Goal: Transaction & Acquisition: Purchase product/service

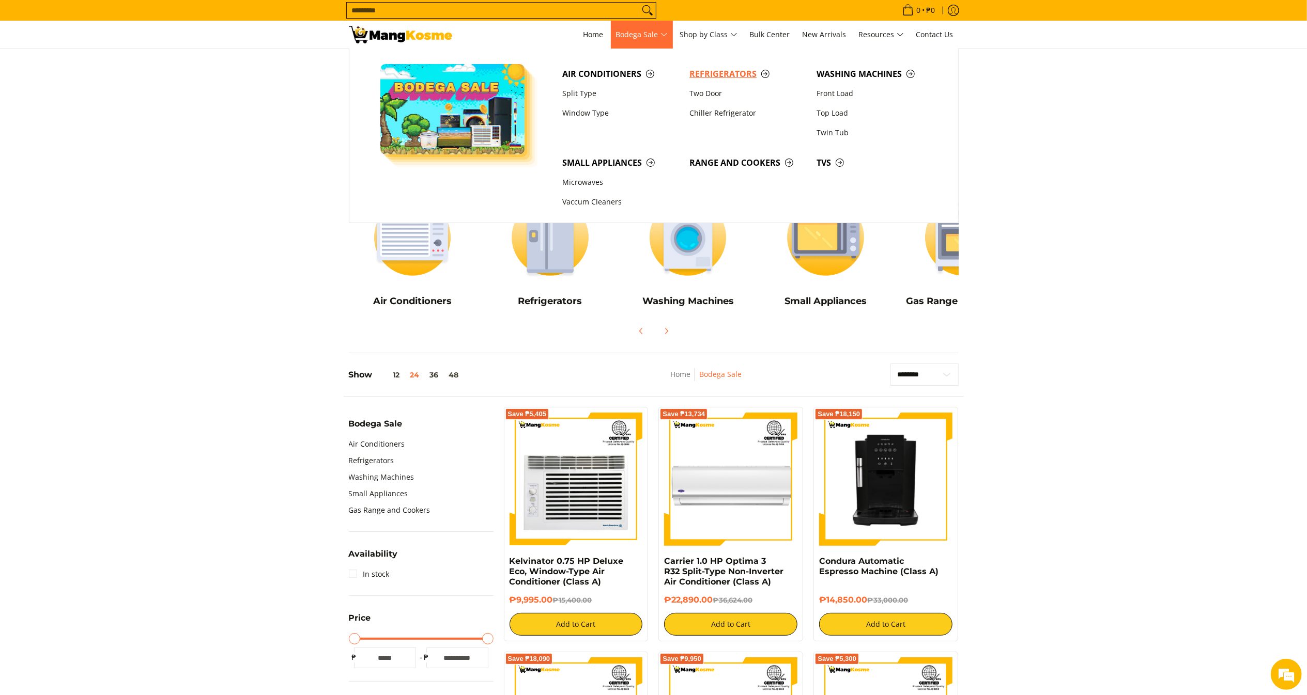
click at [734, 75] on span "Refrigerators" at bounding box center [747, 74] width 117 height 13
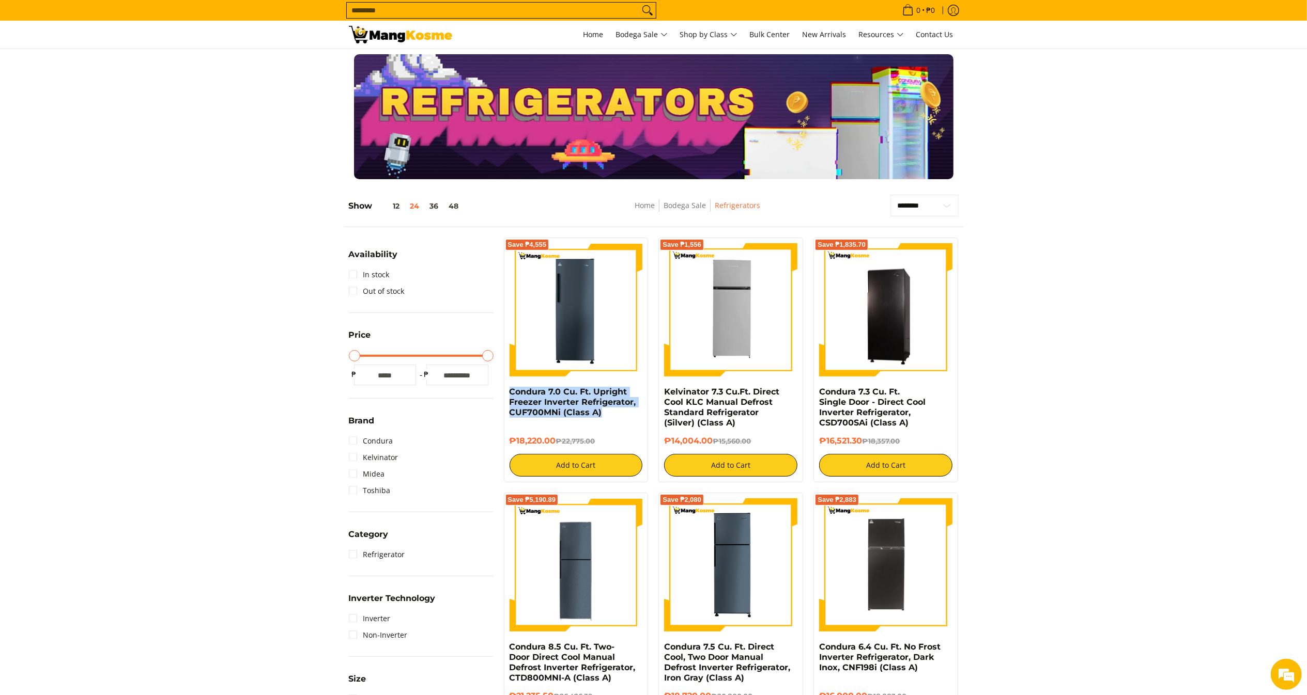
drag, startPoint x: 545, startPoint y: 400, endPoint x: 503, endPoint y: 389, distance: 43.4
click at [503, 389] on div "Save ₱4,555 Condura 7.0 Cu. Ft. Upright Freezer Inverter Refrigerator, CUF700MN…" at bounding box center [576, 360] width 155 height 245
copy link "Condura 7.0 Cu. Ft. Upright Freezer Inverter Refrigerator, CUF700MNi (Class A)"
drag, startPoint x: 556, startPoint y: 442, endPoint x: 511, endPoint y: 436, distance: 45.4
click at [511, 436] on h6 "₱18,220.00 ₱22,775.00" at bounding box center [575, 441] width 133 height 10
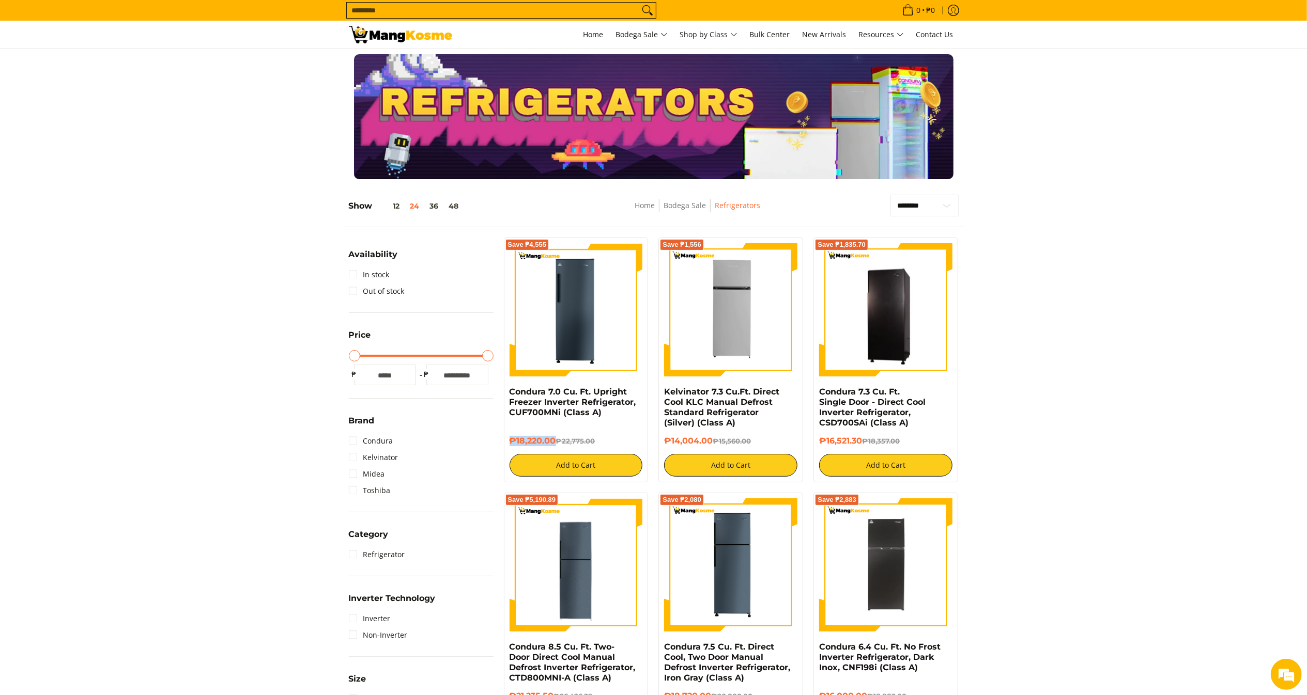
copy h6 "₱18,220.00"
